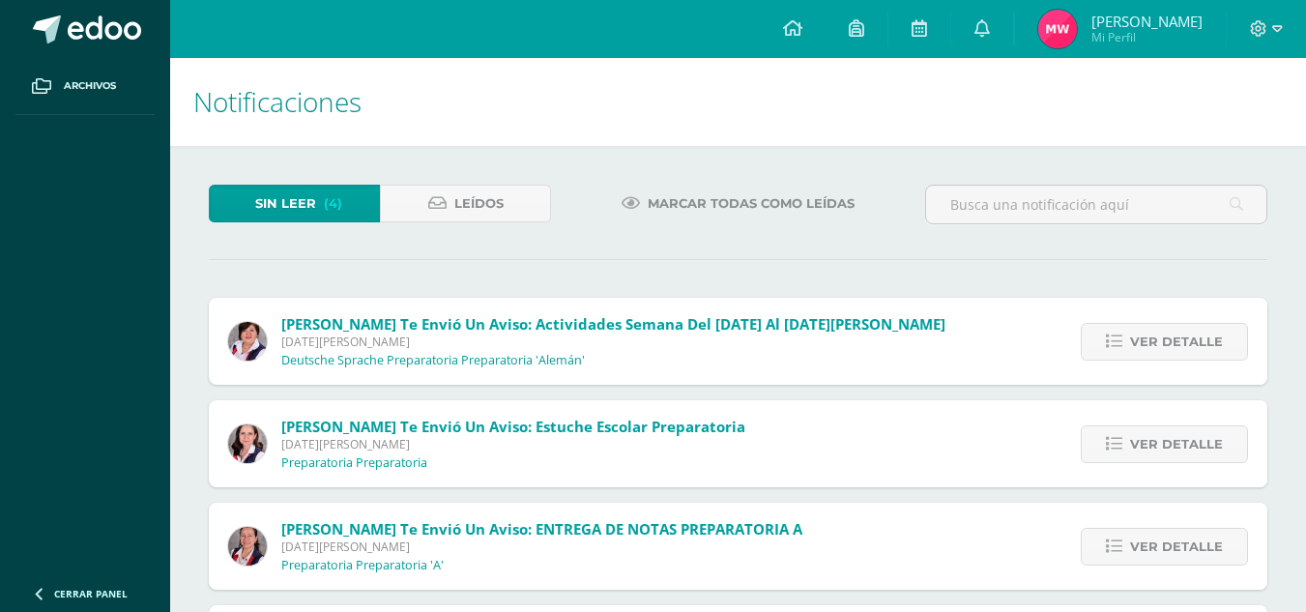
click at [1161, 355] on span "Ver detalle" at bounding box center [1176, 342] width 93 height 36
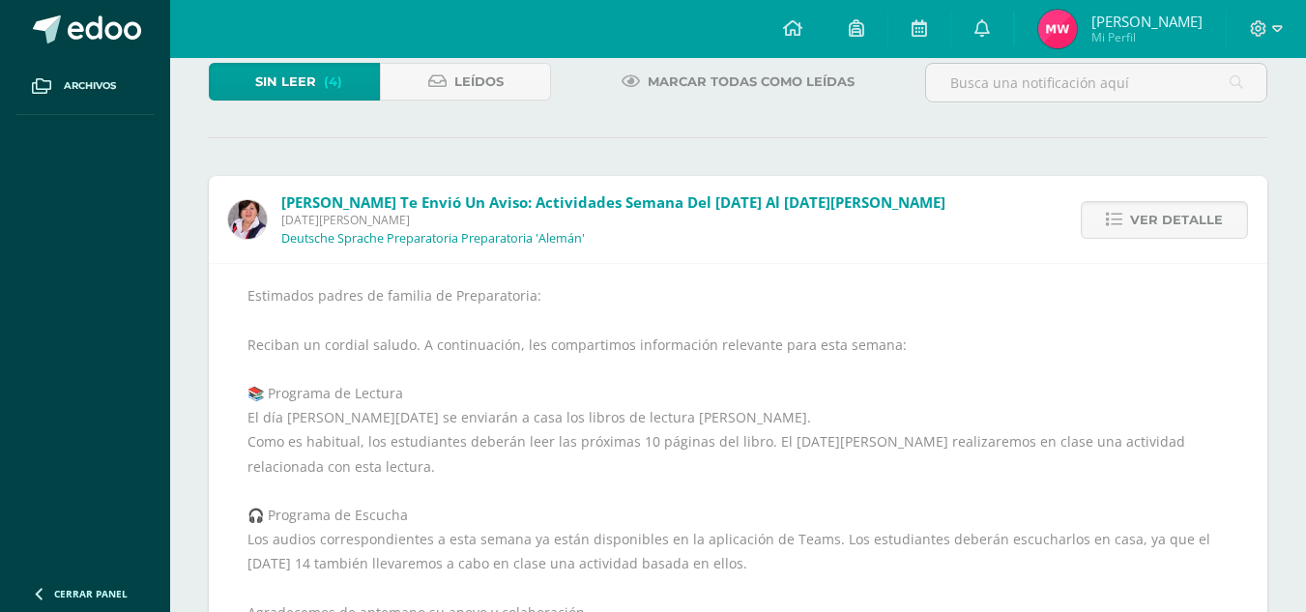
scroll to position [155, 0]
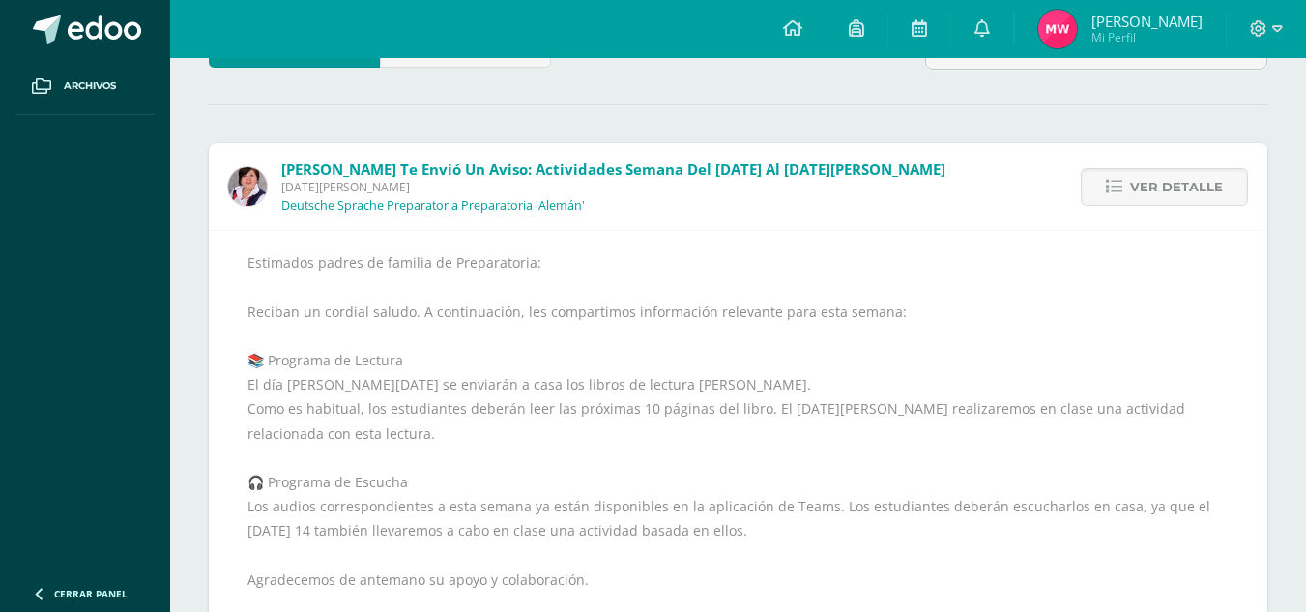
click at [631, 509] on div "Estimados padres de familia de Preparatoria: Reciban un cordial saludo. A conti…" at bounding box center [737, 493] width 981 height 487
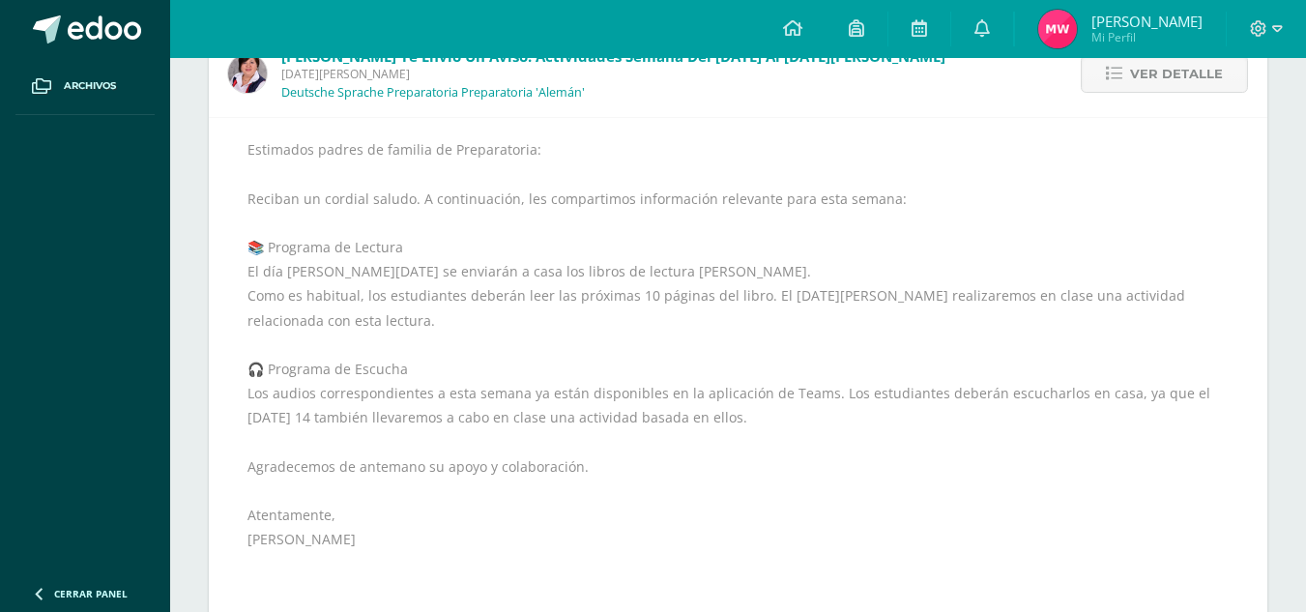
scroll to position [271, 0]
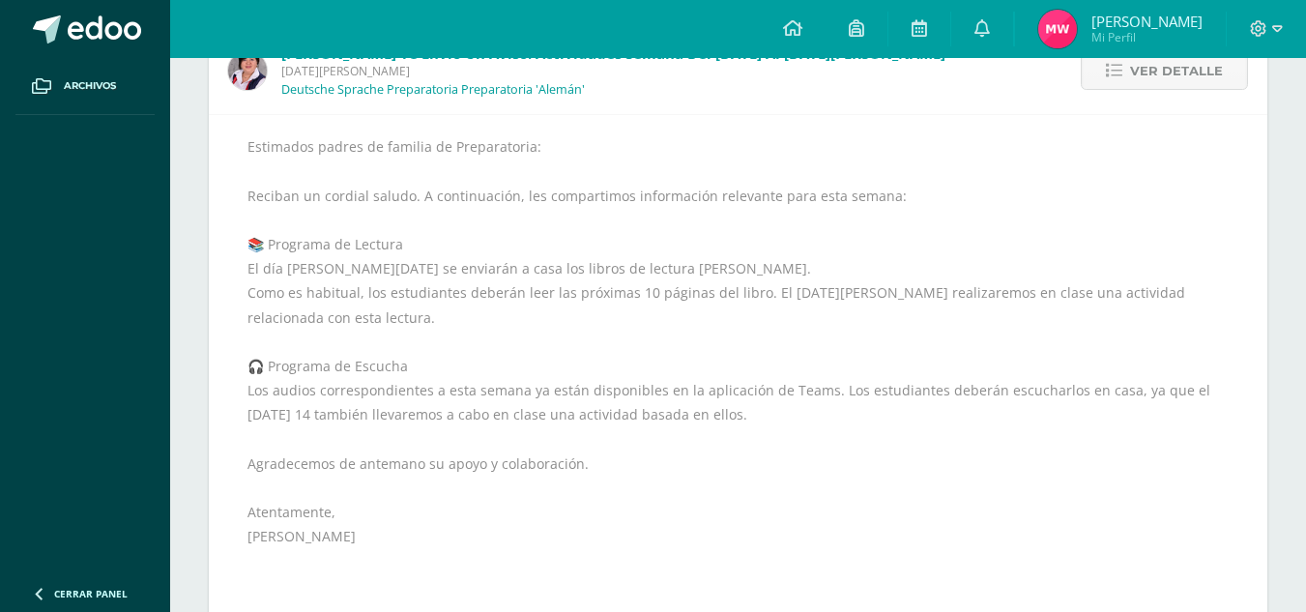
click at [517, 342] on div "Estimados padres de familia de Preparatoria: Reciban un cordial saludo. A conti…" at bounding box center [737, 377] width 981 height 487
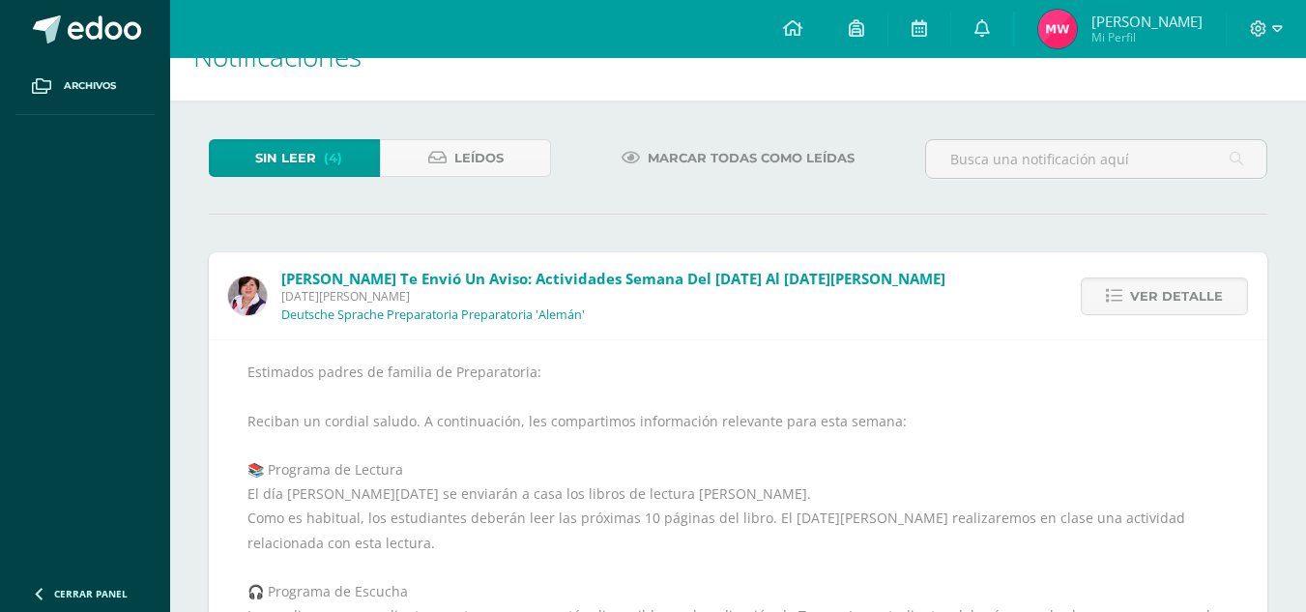
scroll to position [0, 0]
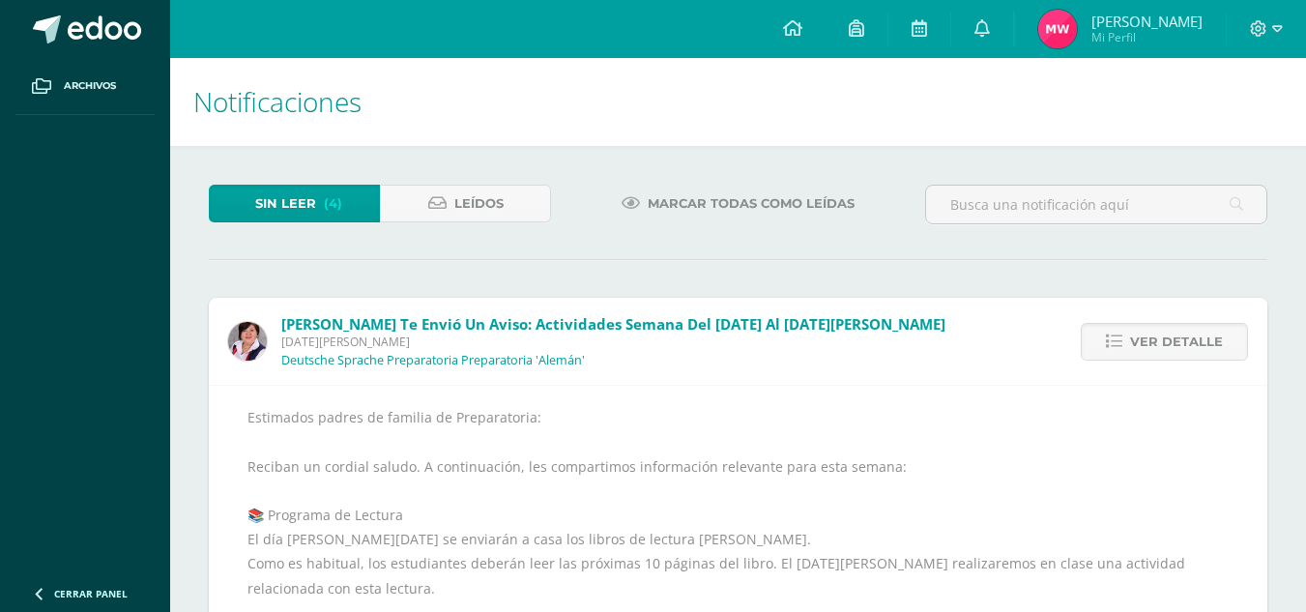
click at [263, 197] on span "Sin leer" at bounding box center [285, 204] width 61 height 36
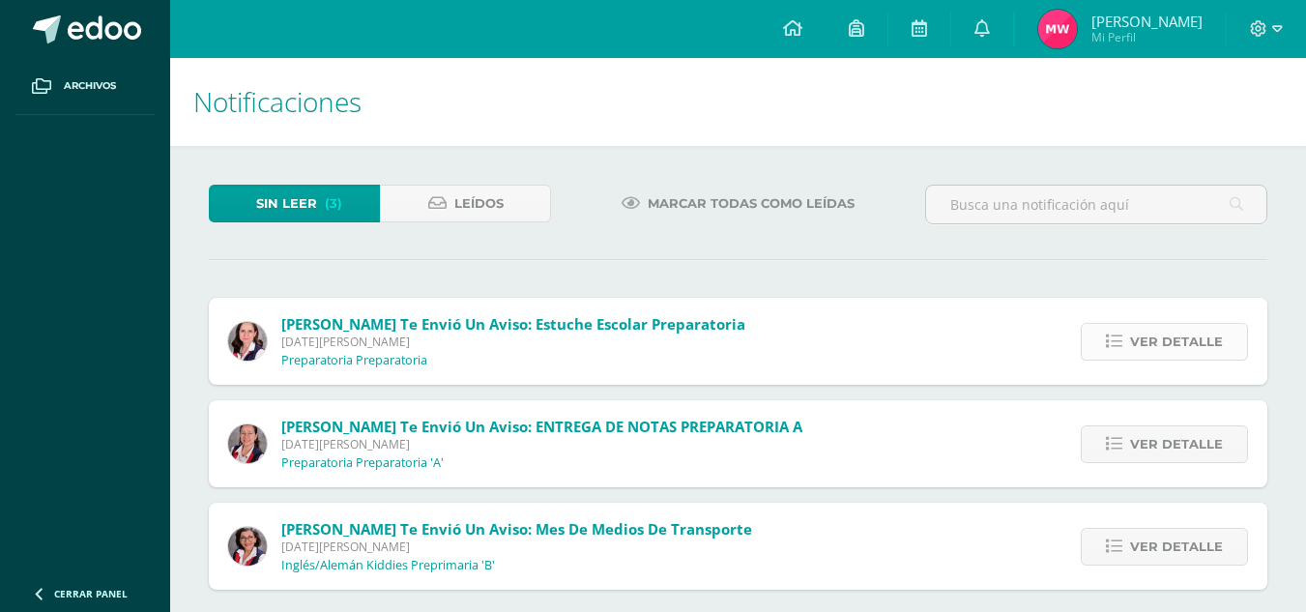
click at [1164, 360] on link "Ver detalle" at bounding box center [1164, 342] width 167 height 38
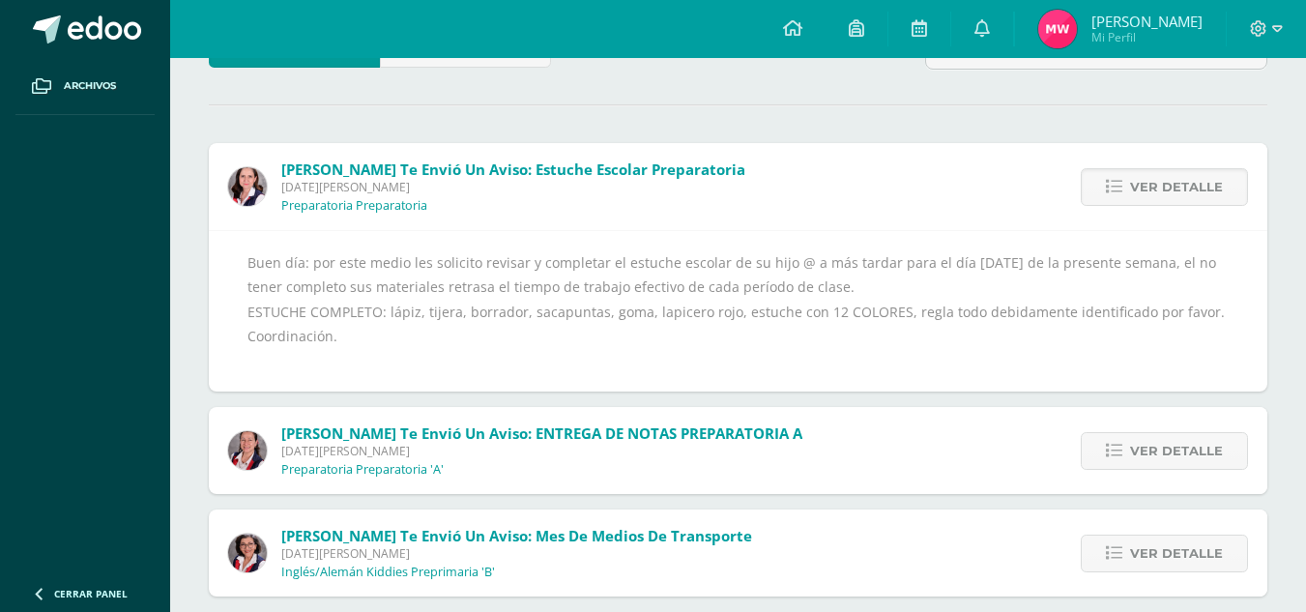
scroll to position [178, 0]
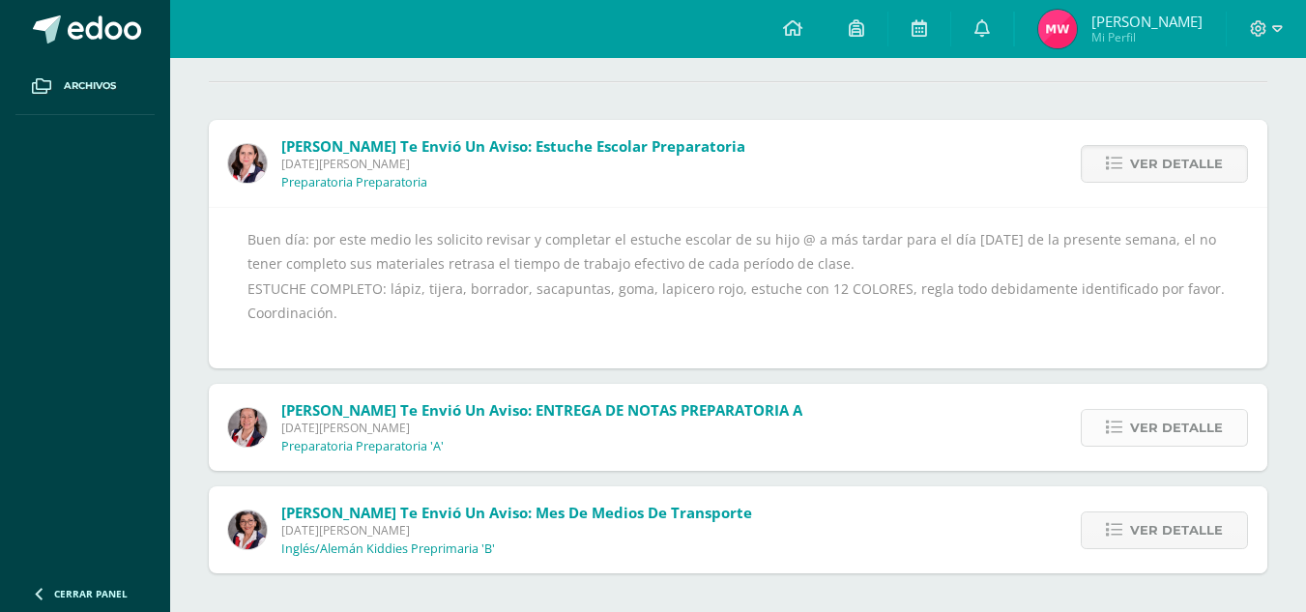
click at [1184, 428] on span "Ver detalle" at bounding box center [1176, 428] width 93 height 36
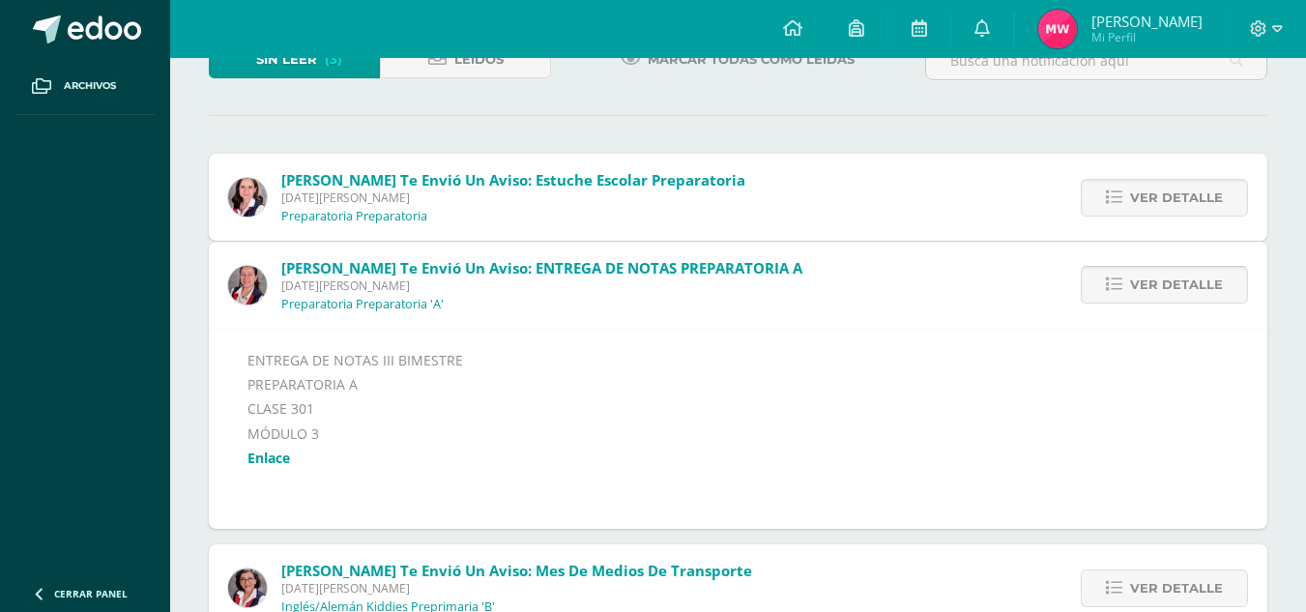
scroll to position [125, 0]
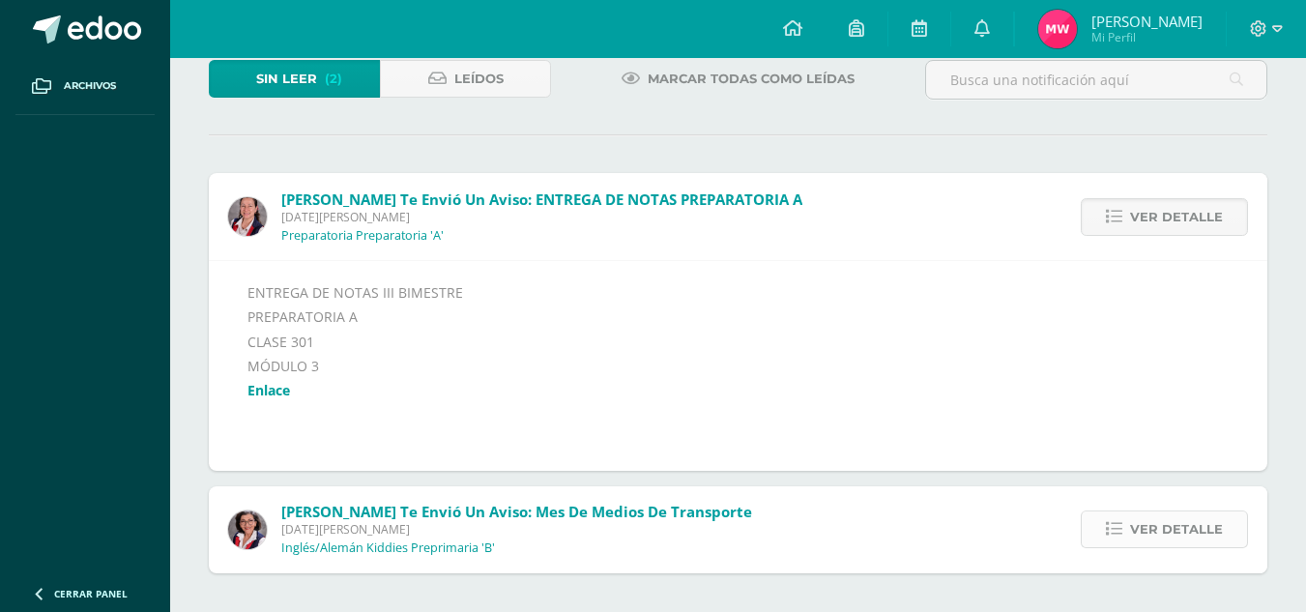
click at [1167, 532] on span "Ver detalle" at bounding box center [1176, 529] width 93 height 36
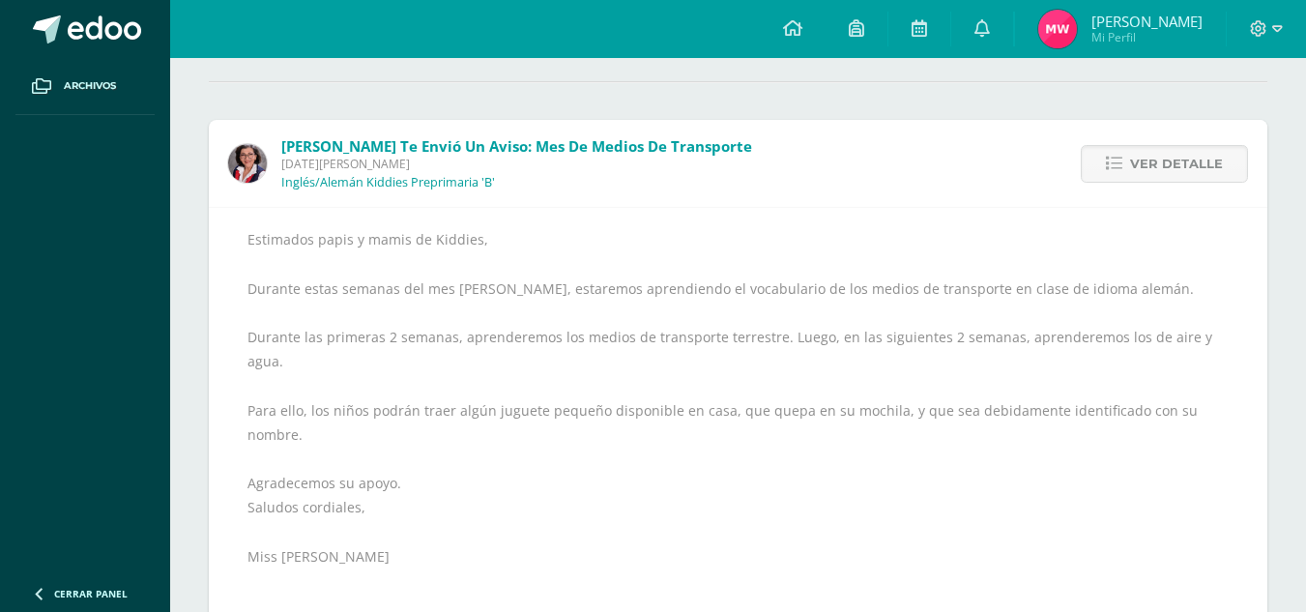
click at [485, 287] on div "Estimados papis y mamis de Kiddies, Durante estas semanas del mes de agosto, es…" at bounding box center [737, 440] width 981 height 427
click at [1195, 180] on span "Ver detalle" at bounding box center [1176, 164] width 93 height 36
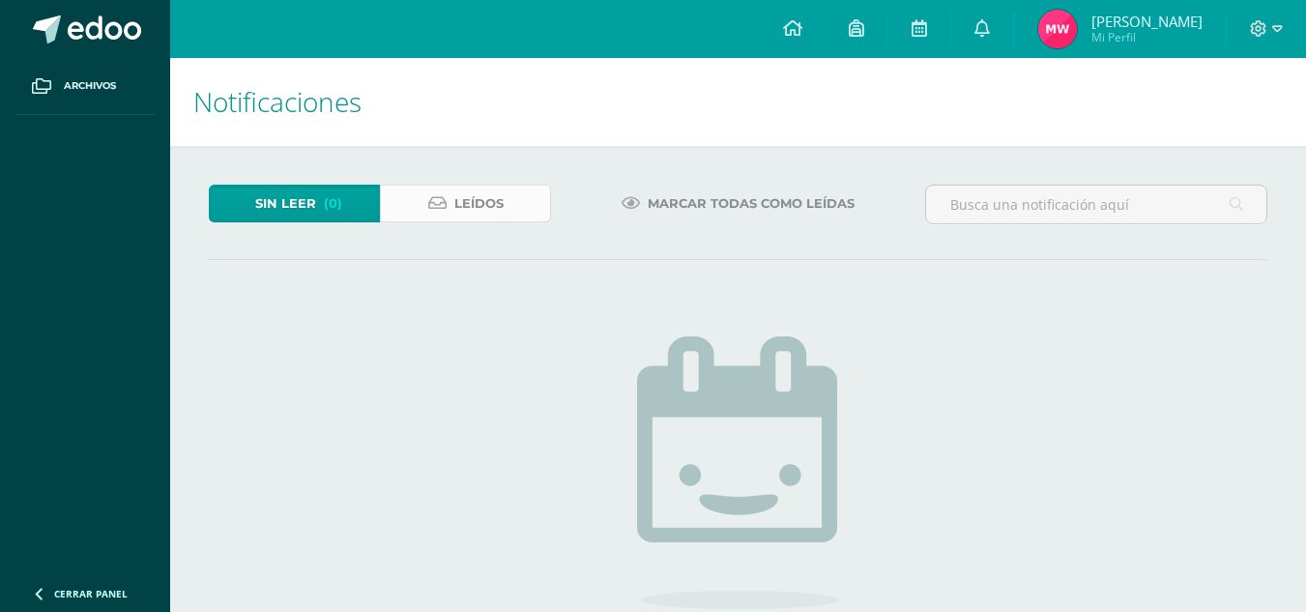
click at [454, 211] on span "Leídos" at bounding box center [478, 204] width 49 height 36
